Goal: Task Accomplishment & Management: Manage account settings

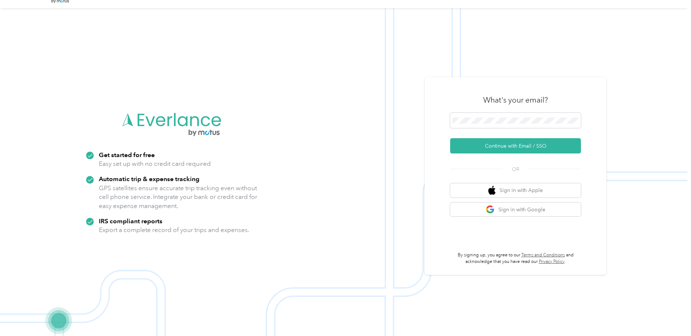
scroll to position [23, 0]
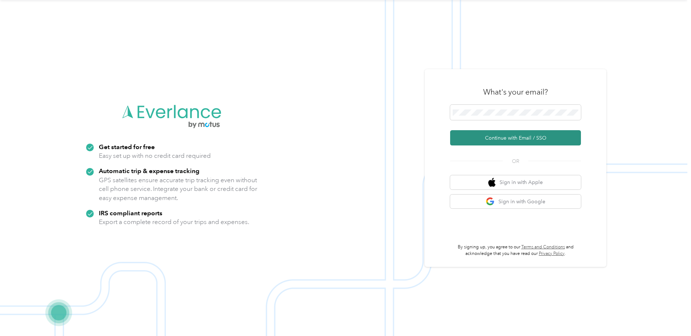
click at [507, 137] on button "Continue with Email / SSO" at bounding box center [515, 137] width 131 height 15
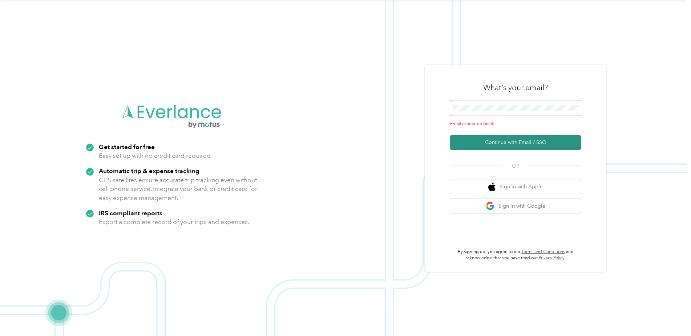
click at [500, 141] on button "Continue with Email / SSO" at bounding box center [515, 142] width 131 height 15
click at [477, 101] on span at bounding box center [515, 107] width 131 height 15
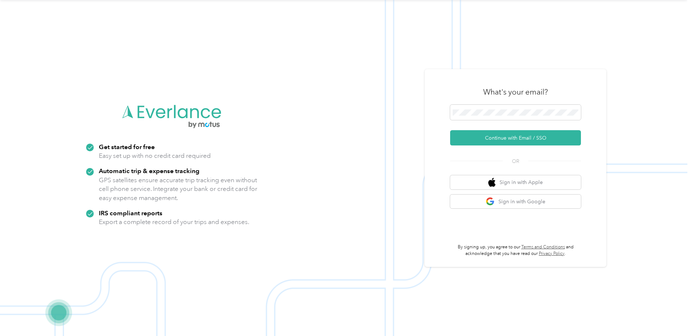
click at [463, 152] on div "What's your email? Continue with Email / SSO OR Sign in with Apple Sign in with…" at bounding box center [515, 167] width 131 height 177
click at [470, 139] on button "Continue with Email / SSO" at bounding box center [515, 137] width 131 height 15
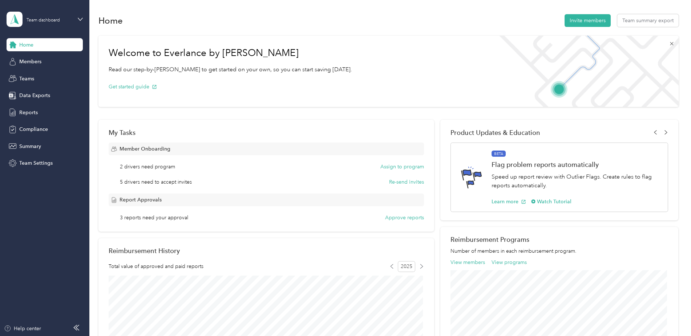
click at [670, 43] on icon at bounding box center [672, 44] width 6 height 6
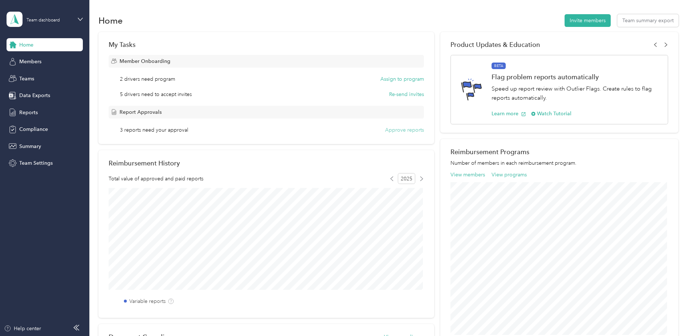
click at [414, 132] on button "Approve reports" at bounding box center [404, 130] width 39 height 8
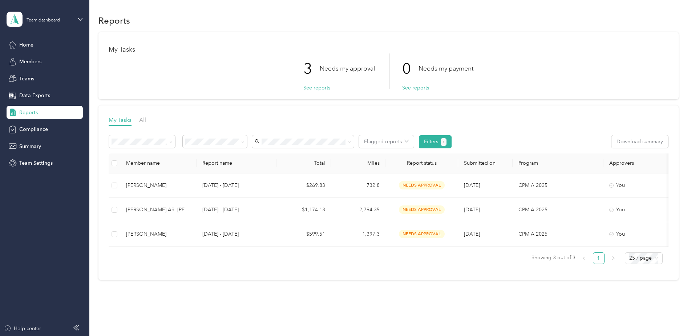
scroll to position [24, 0]
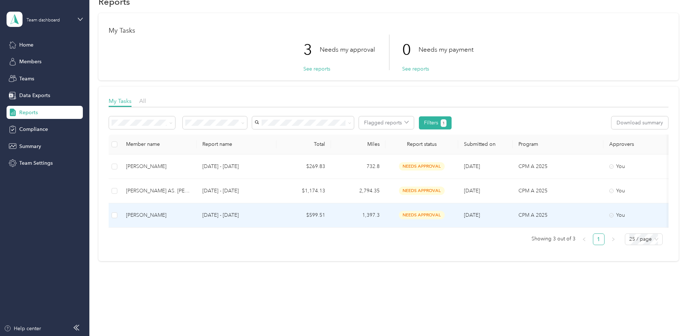
click at [150, 213] on div "Bob Barrett" at bounding box center [158, 215] width 65 height 8
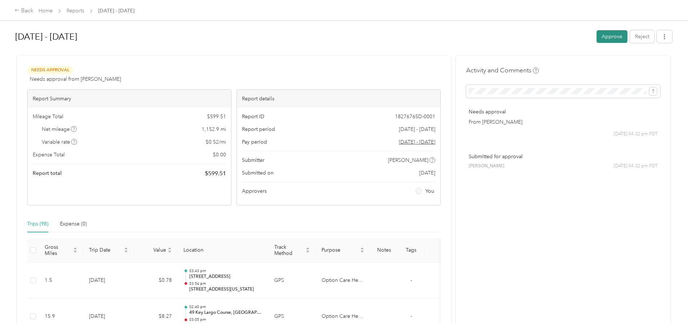
click at [605, 38] on button "Approve" at bounding box center [612, 36] width 31 height 13
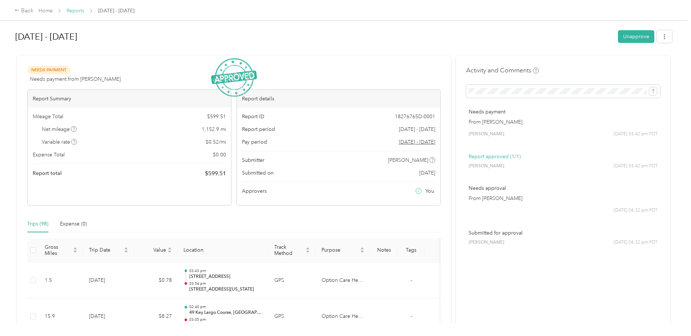
click at [78, 10] on link "Reports" at bounding box center [76, 11] width 18 height 6
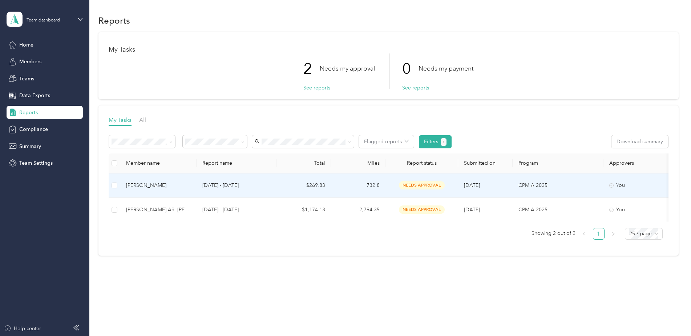
click at [130, 185] on div "Ronan Pablo" at bounding box center [158, 185] width 65 height 8
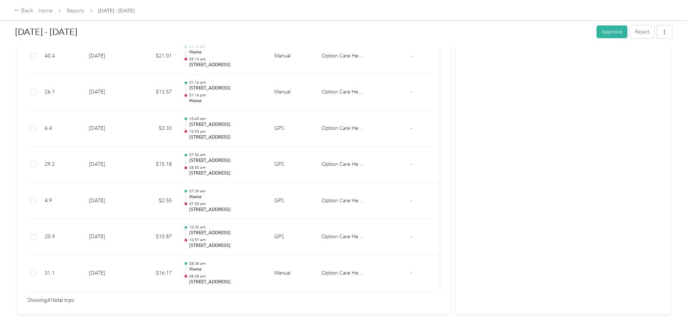
scroll to position [1482, 0]
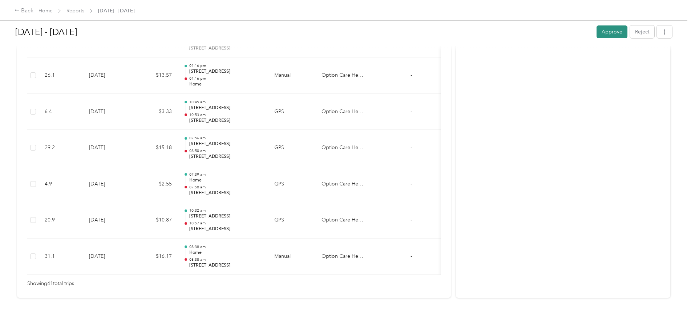
click at [601, 34] on button "Approve" at bounding box center [612, 31] width 31 height 13
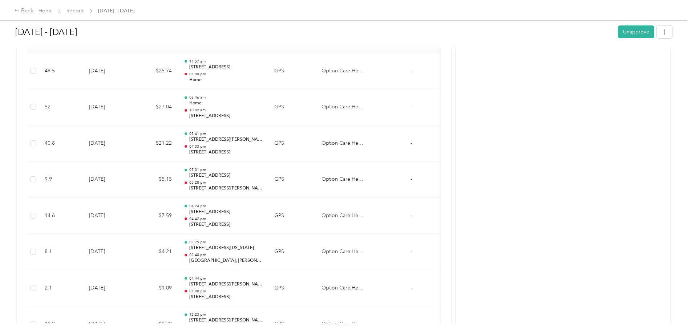
scroll to position [0, 0]
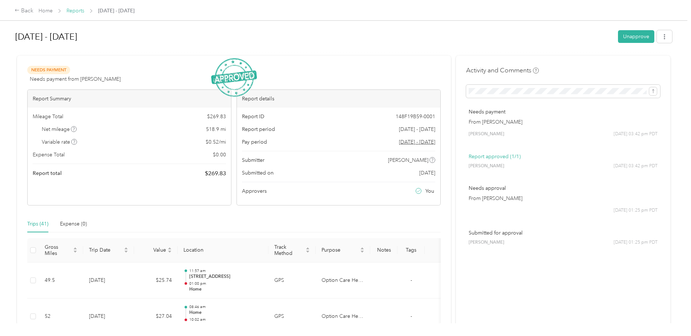
click at [77, 9] on link "Reports" at bounding box center [76, 11] width 18 height 6
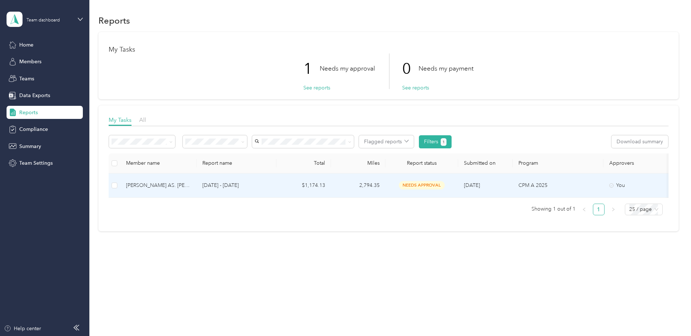
click at [152, 187] on div "Lesley AS. Peraino" at bounding box center [158, 185] width 65 height 8
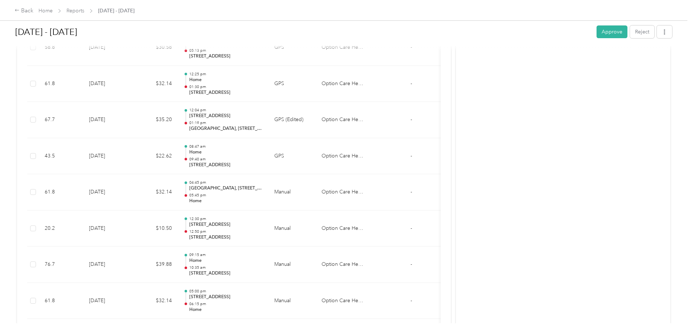
scroll to position [1987, 0]
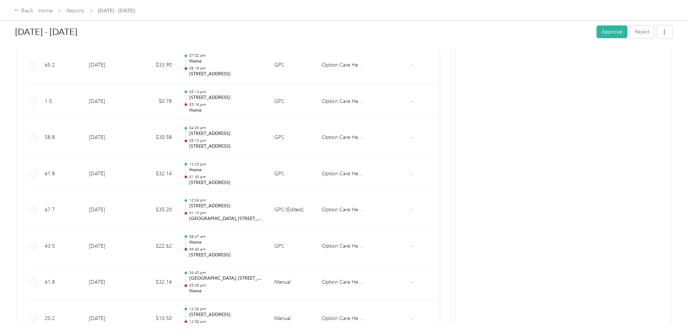
click at [600, 39] on div "Sep 1 - 30, 2025 Approve Reject" at bounding box center [343, 33] width 657 height 21
click at [604, 35] on button "Approve" at bounding box center [612, 31] width 31 height 13
click at [673, 17] on icon at bounding box center [675, 14] width 5 height 7
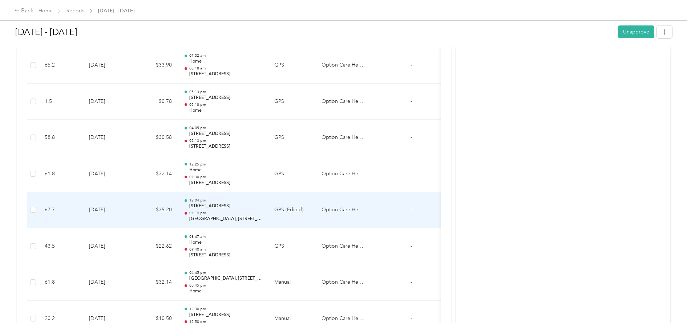
scroll to position [1769, 0]
